Goal: Transaction & Acquisition: Book appointment/travel/reservation

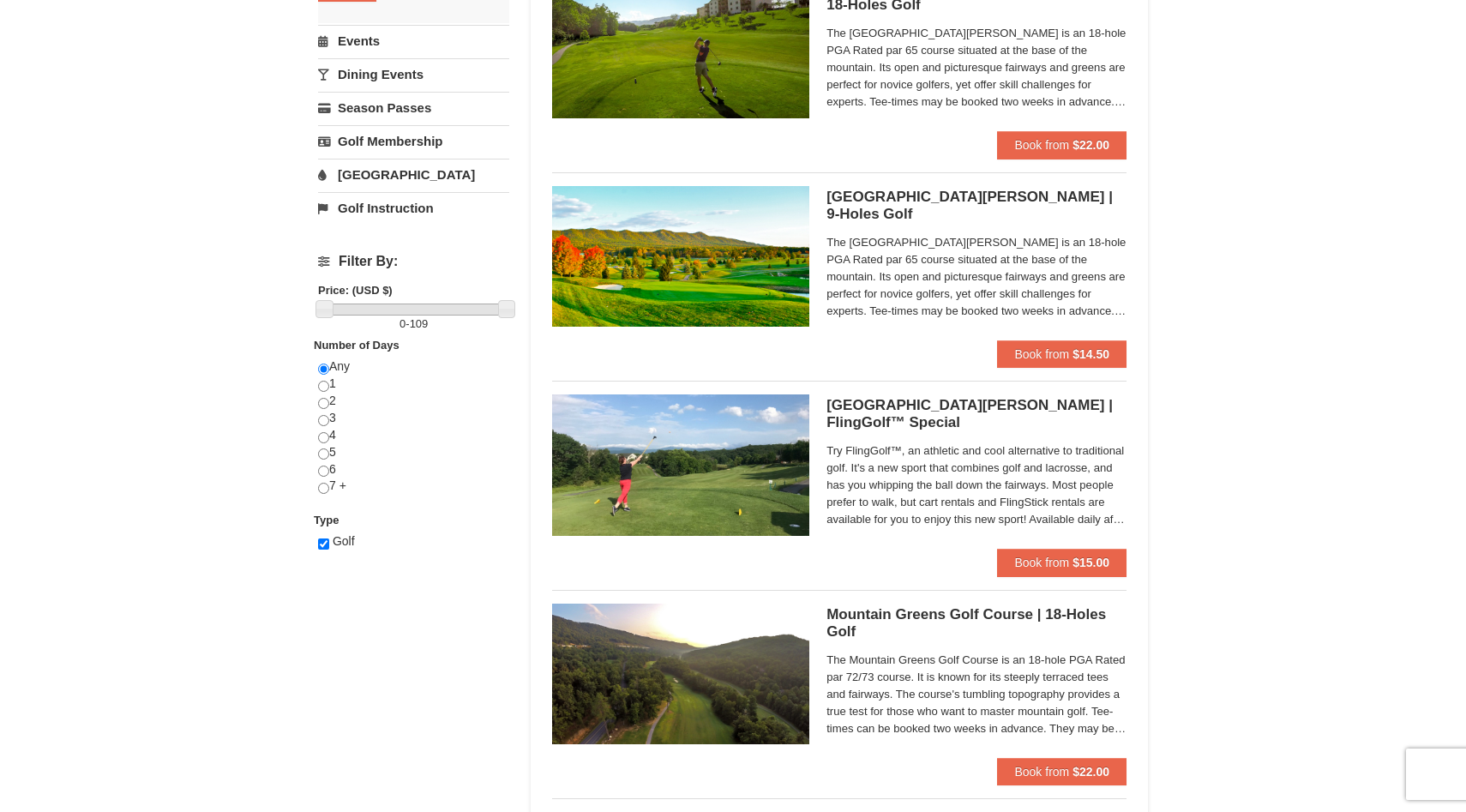
scroll to position [420, 0]
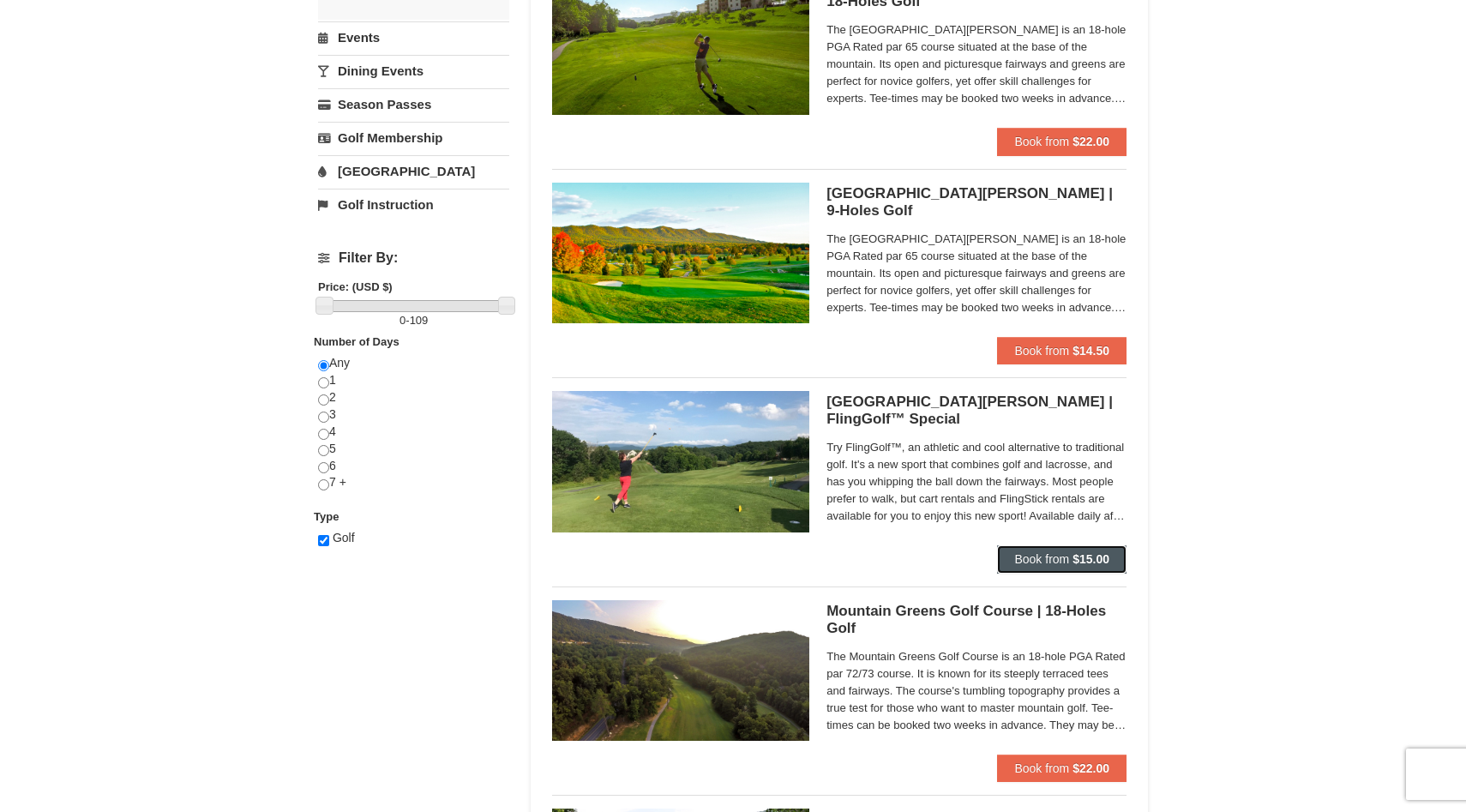
click at [1057, 552] on span "Book from" at bounding box center [1041, 559] width 55 height 14
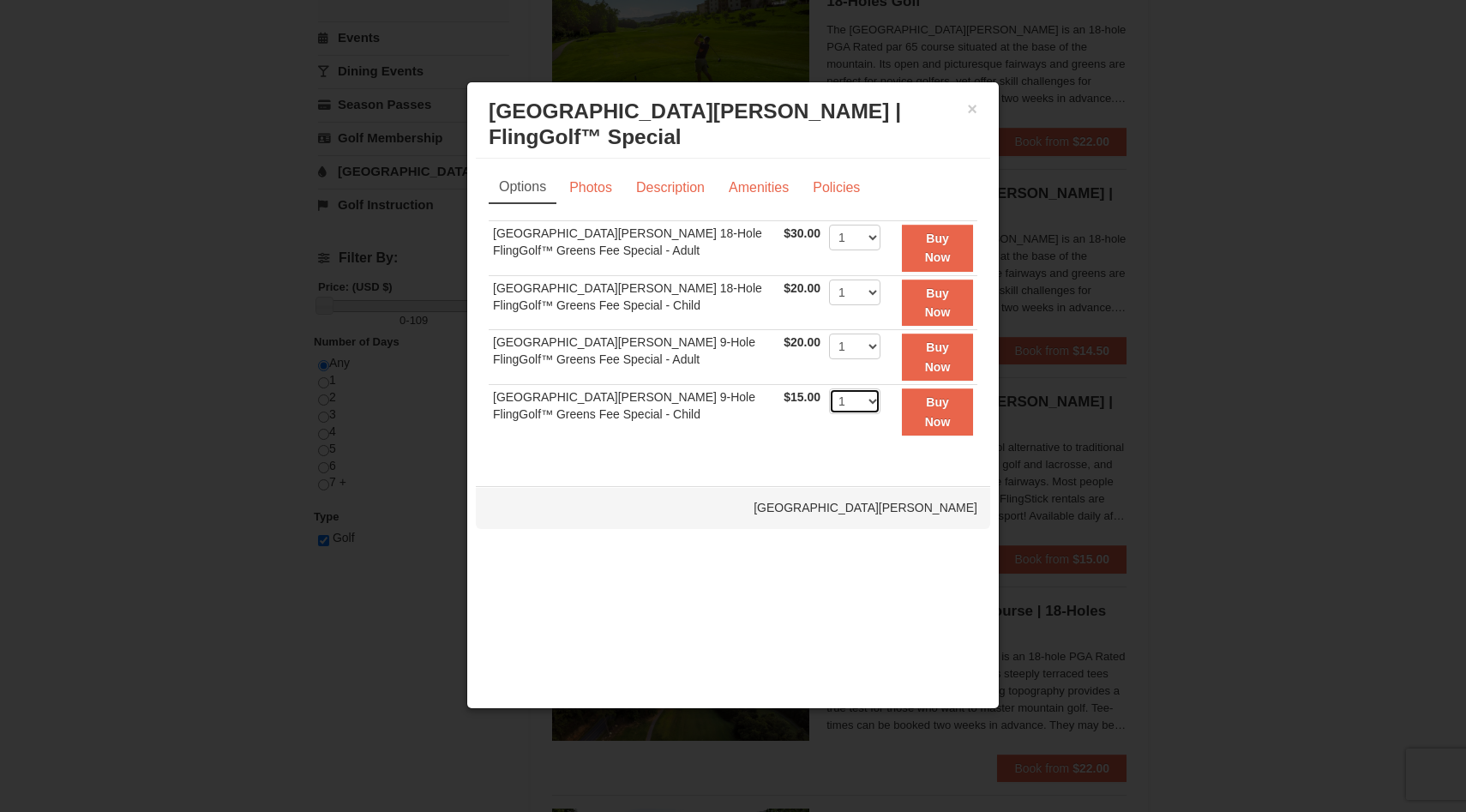
click at [850, 413] on select "1 2 3 4 5 6 7 8 9 10 11 12 13 14 15 16 17 18 19 20" at bounding box center [855, 401] width 52 height 25
click at [661, 198] on link "Description" at bounding box center [670, 187] width 91 height 33
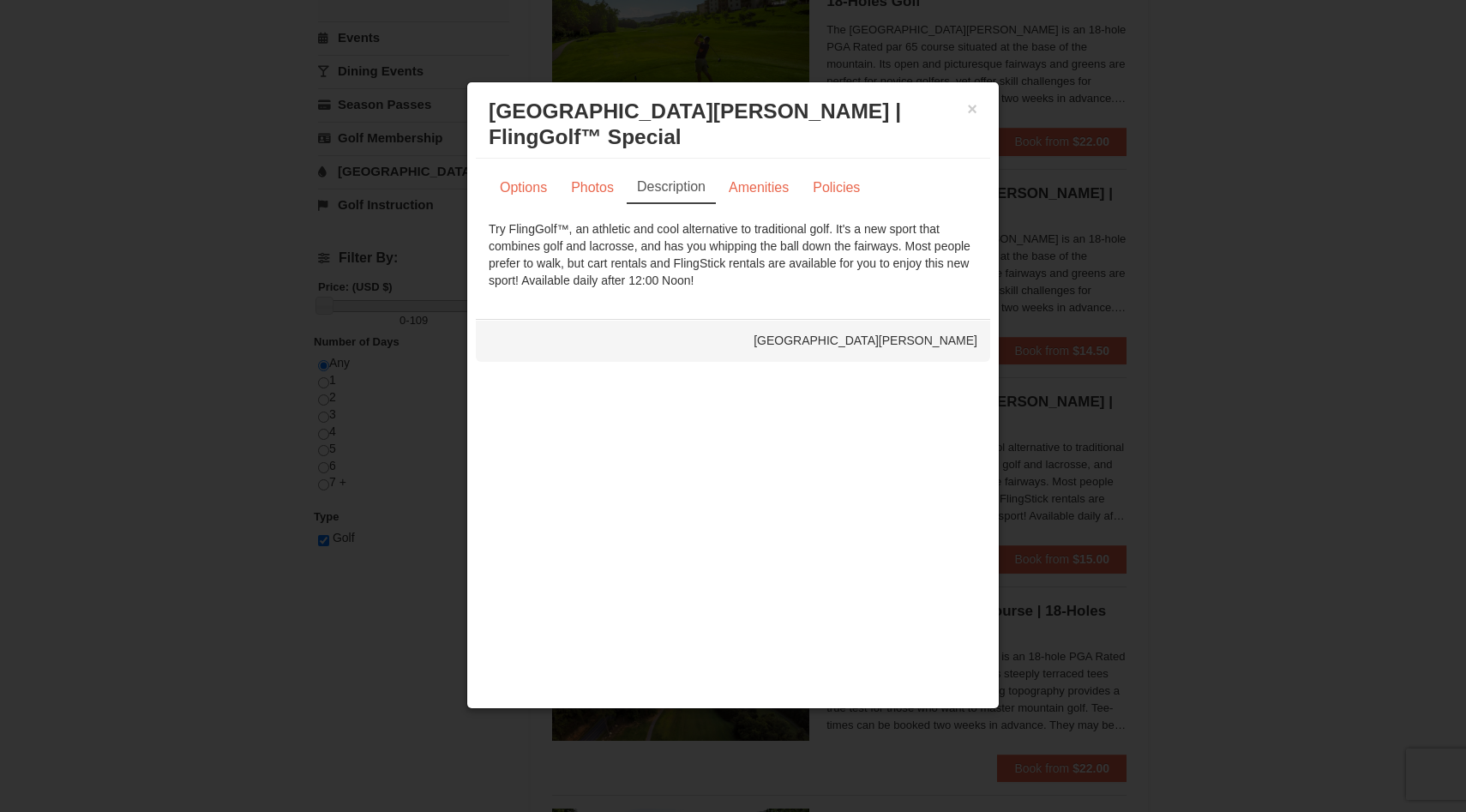
click at [762, 253] on div "Try FlingGolf™, an athletic and cool alternative to traditional golf. It's a ne…" at bounding box center [733, 254] width 489 height 69
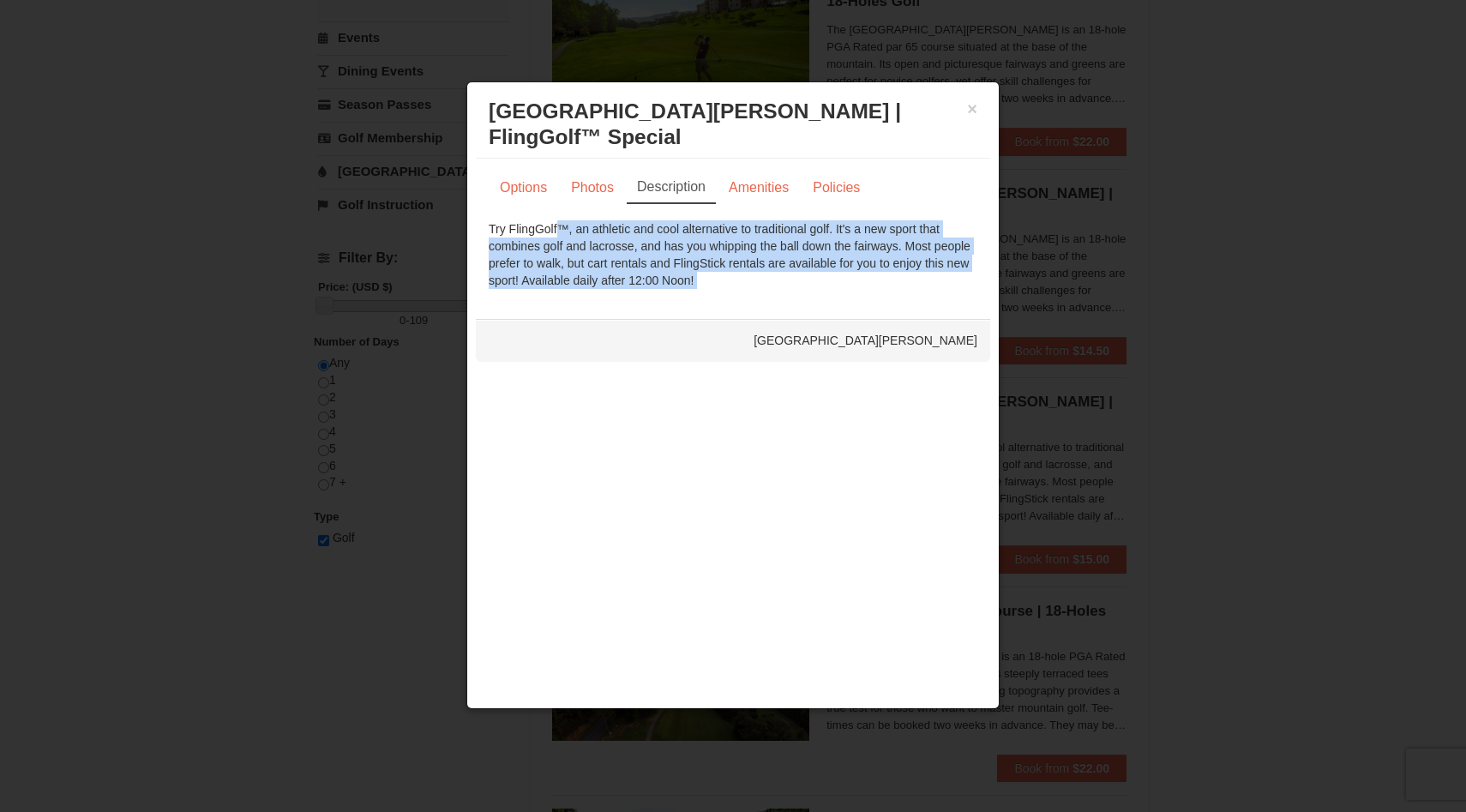
click at [762, 253] on div "Try FlingGolf™, an athletic and cool alternative to traditional golf. It's a ne…" at bounding box center [733, 254] width 489 height 69
click at [530, 184] on link "Options" at bounding box center [523, 187] width 70 height 33
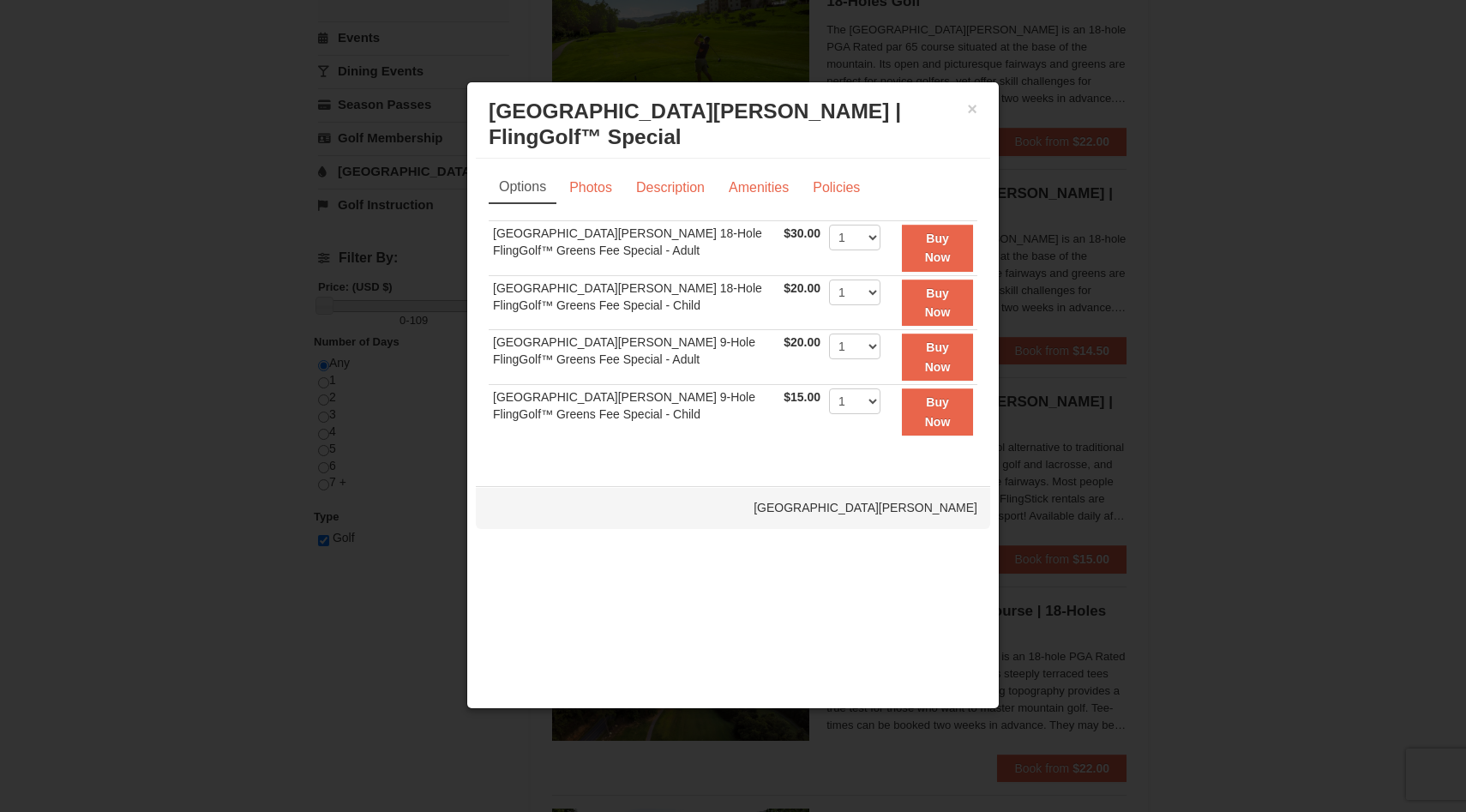
click at [834, 251] on td "1 2 3 4 5 6 7 8 9 10 11 12 13 14 15 16 17 18 19 20" at bounding box center [855, 247] width 60 height 55
click at [834, 244] on select "1 2 3 4 5 6 7 8 9 10 11 12 13 14 15 16 17 18 19 20" at bounding box center [855, 237] width 52 height 25
select select "2"
click at [829, 224] on select "1 2 3 4 5 6 7 8 9 10 11 12 13 14 15 16 17 18 19 20" at bounding box center [855, 237] width 52 height 25
click at [780, 295] on td "$20.00 Includes all fees. Tax excluded." at bounding box center [802, 302] width 45 height 55
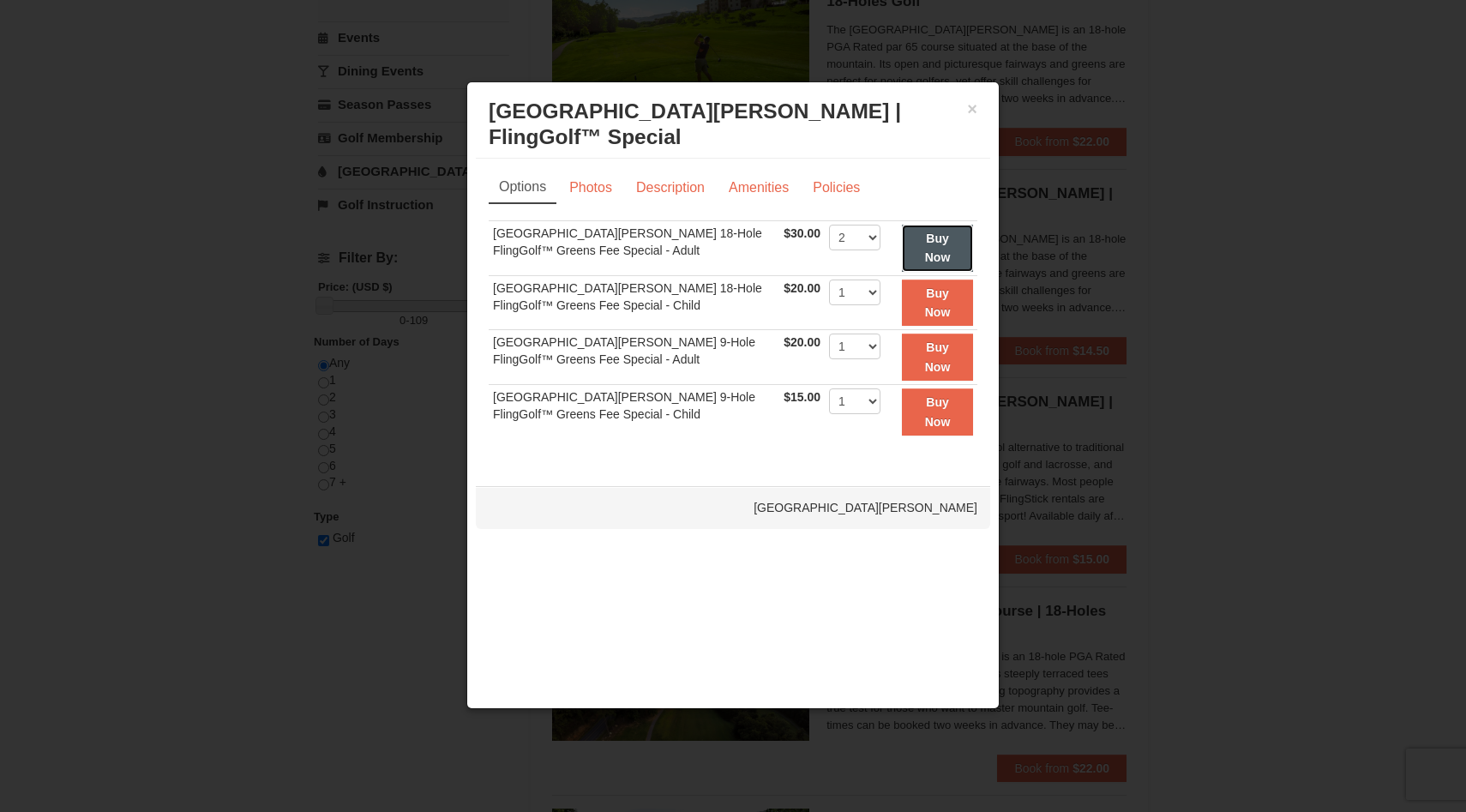
click at [927, 248] on button "Buy Now" at bounding box center [937, 248] width 72 height 47
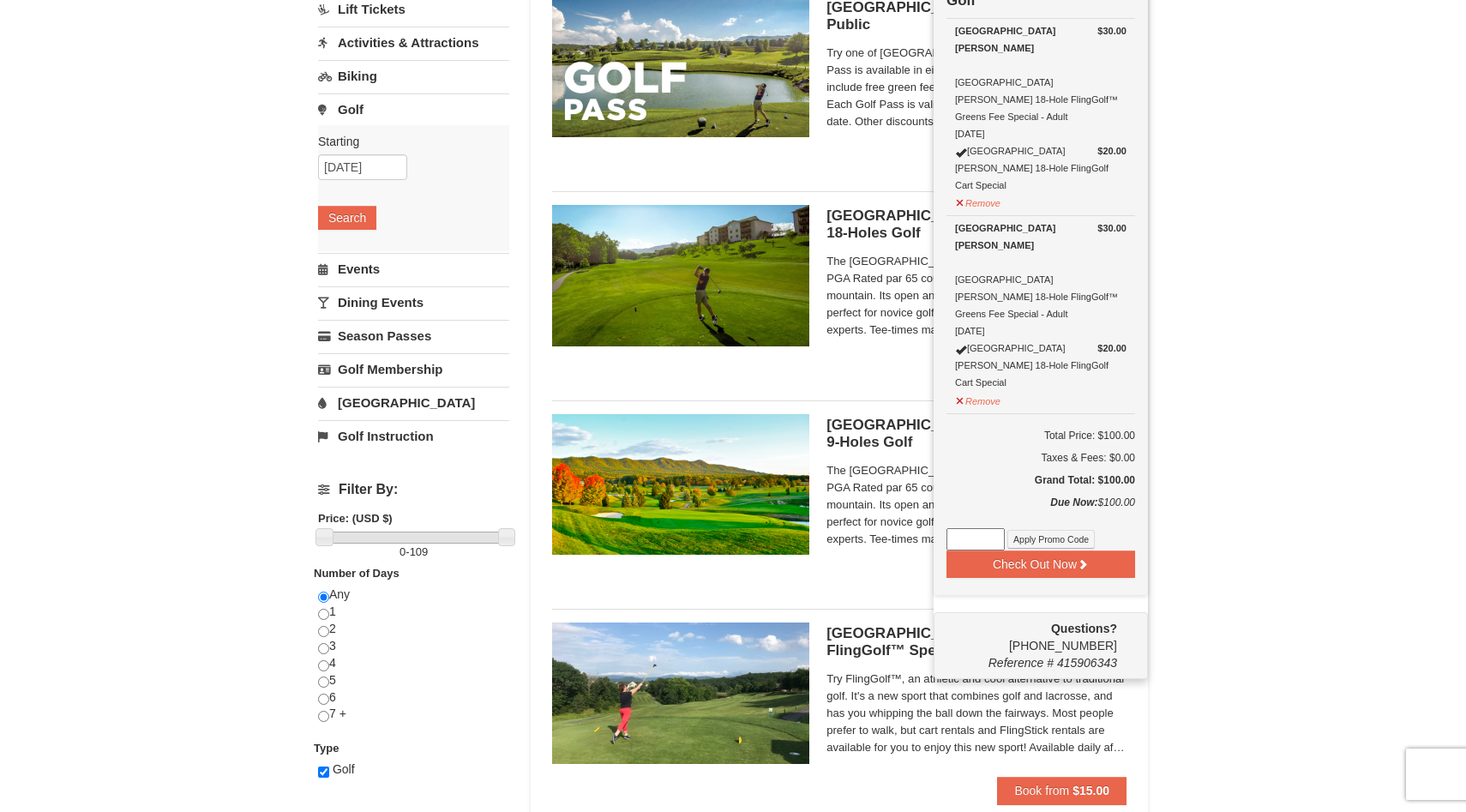
scroll to position [196, 0]
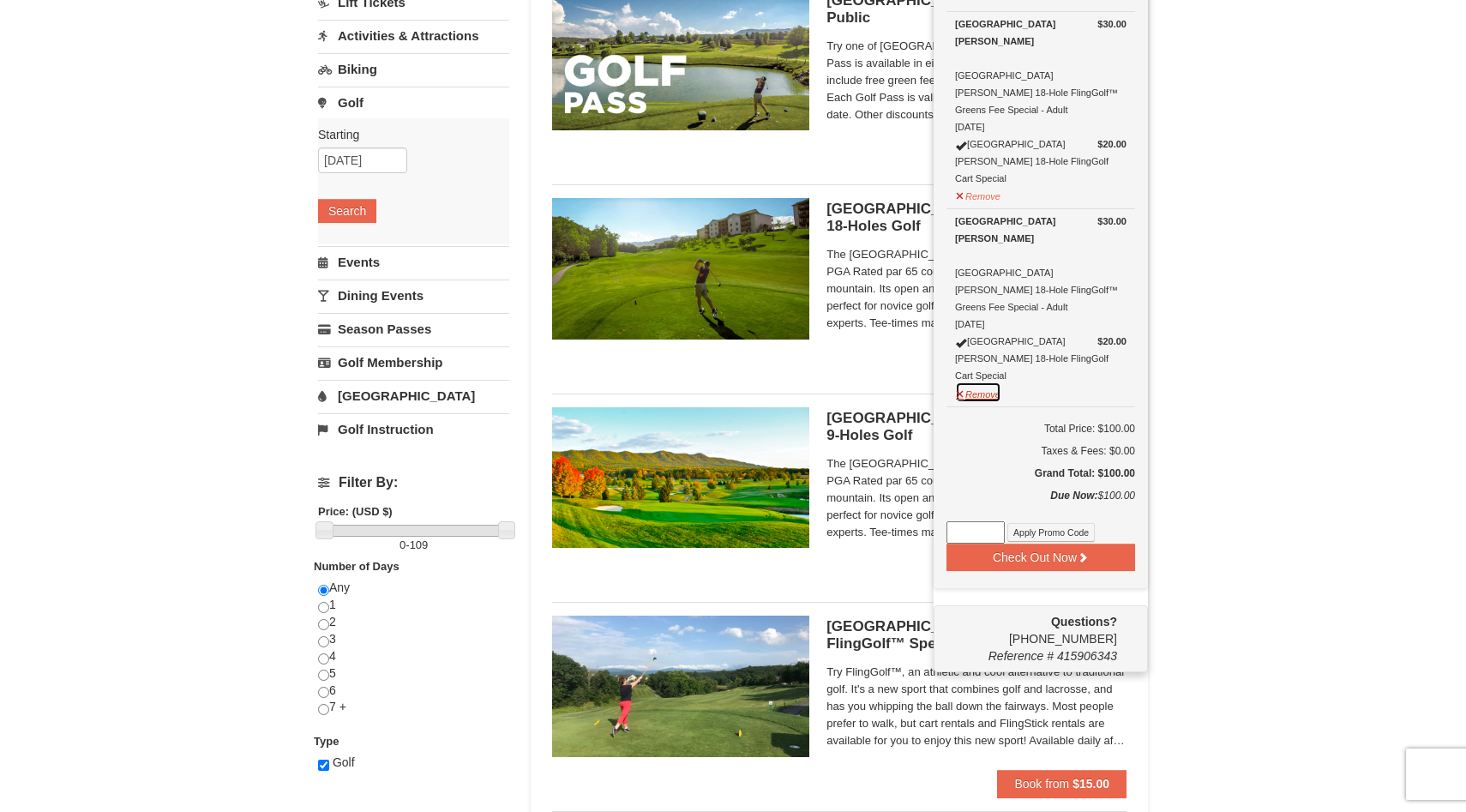
click at [972, 381] on button "Remove" at bounding box center [978, 392] width 46 height 22
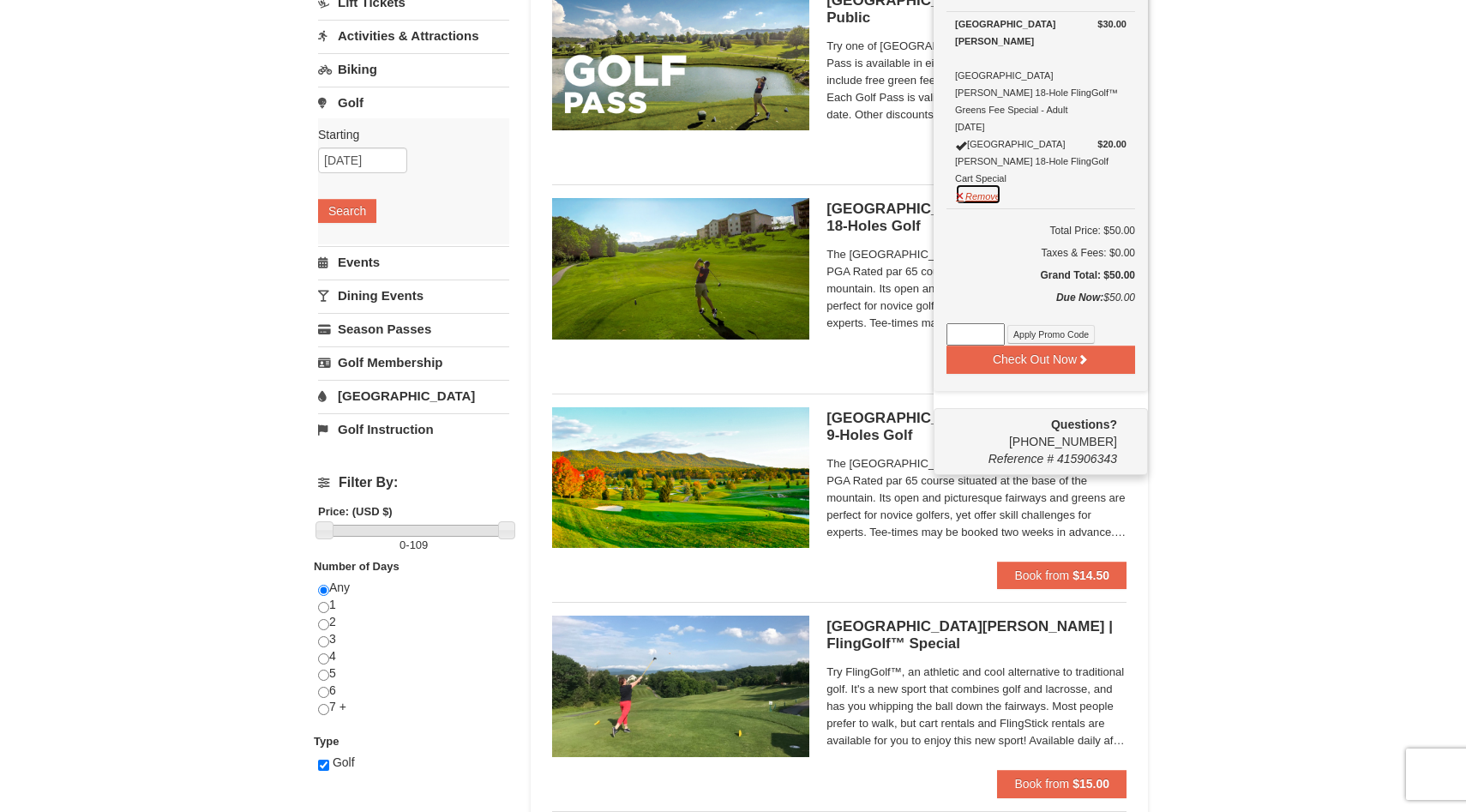
click at [975, 184] on button "Remove" at bounding box center [978, 195] width 46 height 22
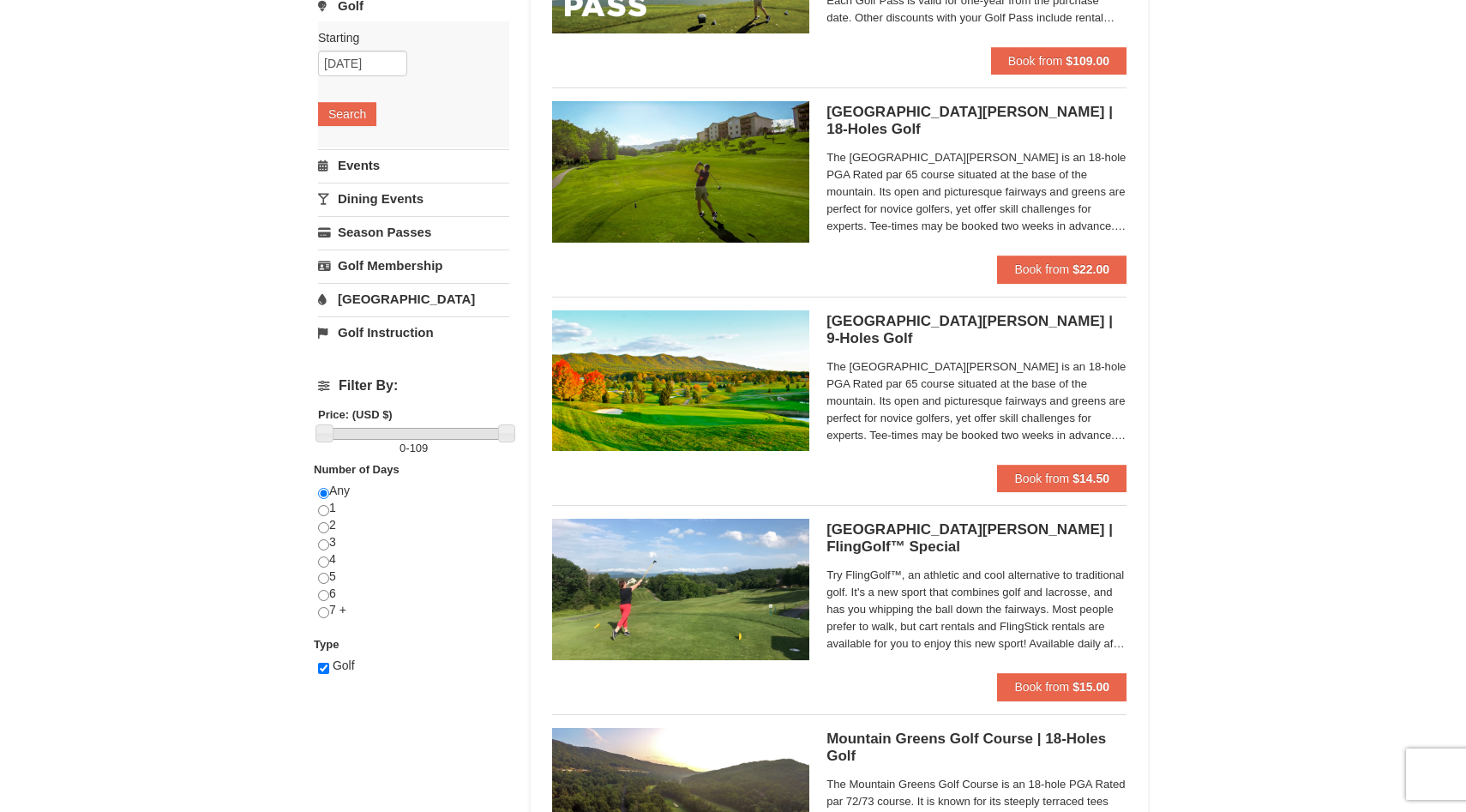
scroll to position [293, 0]
